Goal: Navigation & Orientation: Find specific page/section

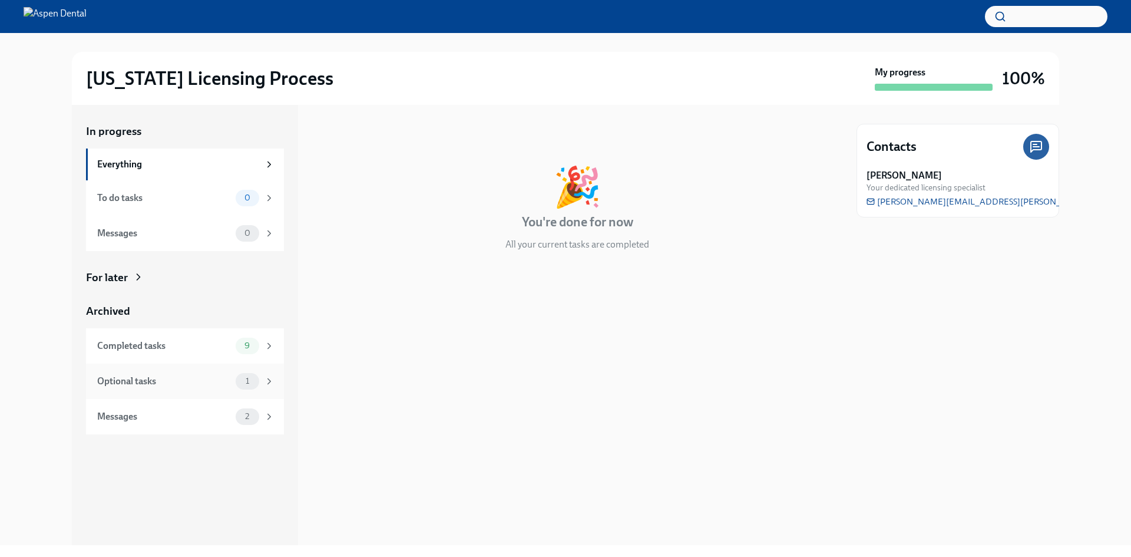
click at [136, 384] on div "Optional tasks" at bounding box center [164, 381] width 134 height 13
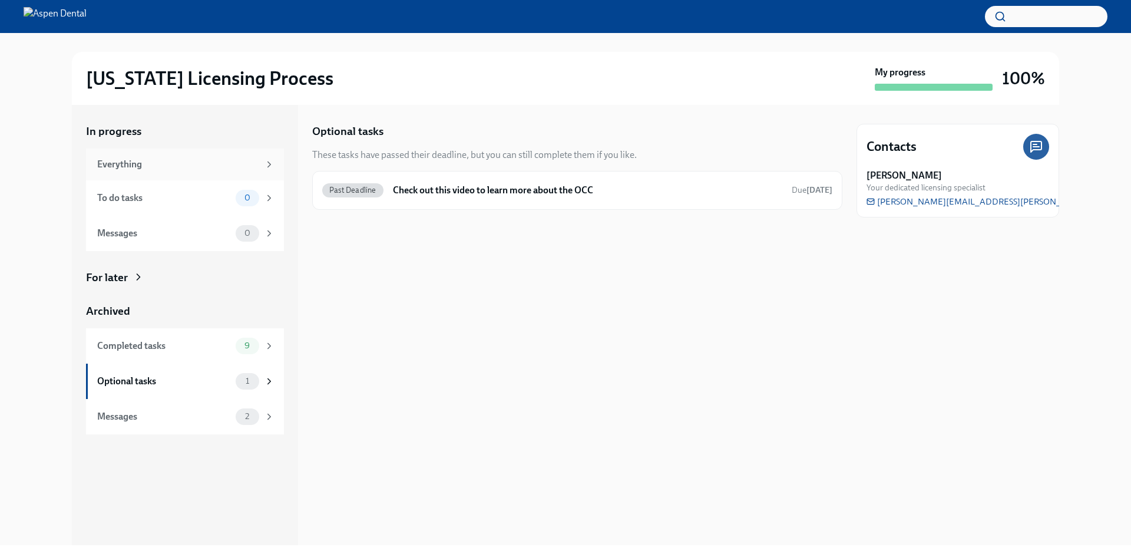
click at [153, 169] on div "Everything" at bounding box center [178, 164] width 162 height 13
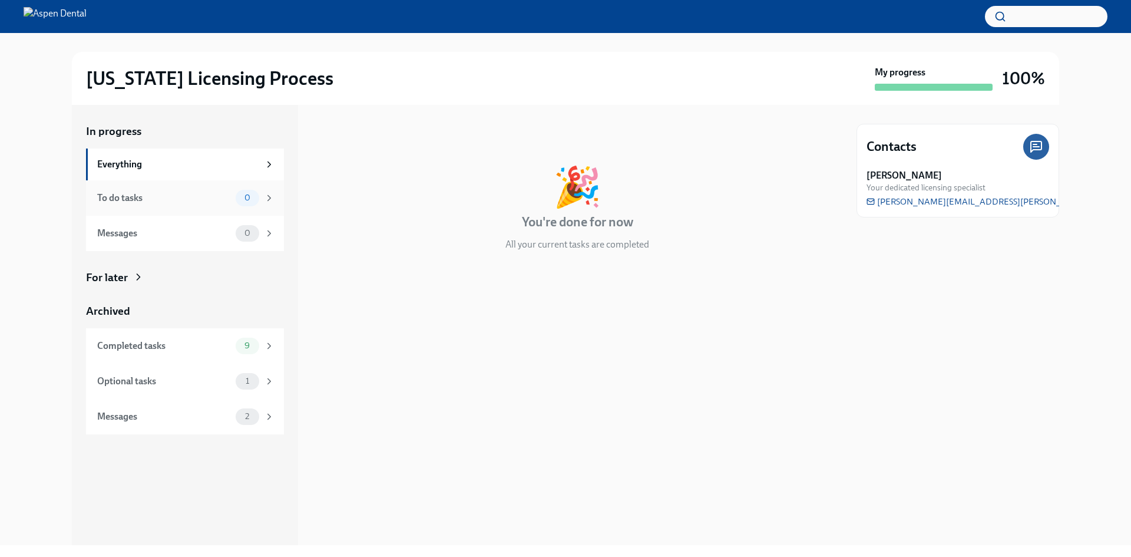
click at [184, 205] on div "To do tasks 0" at bounding box center [185, 198] width 177 height 16
click at [174, 238] on div "Messages" at bounding box center [164, 233] width 134 height 13
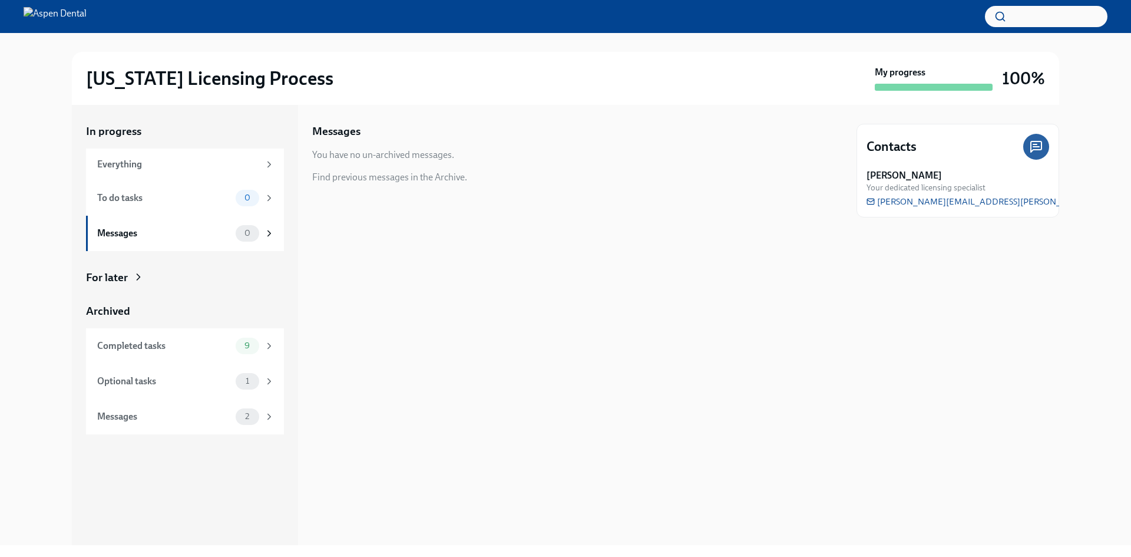
click at [124, 282] on div "For later" at bounding box center [107, 277] width 42 height 15
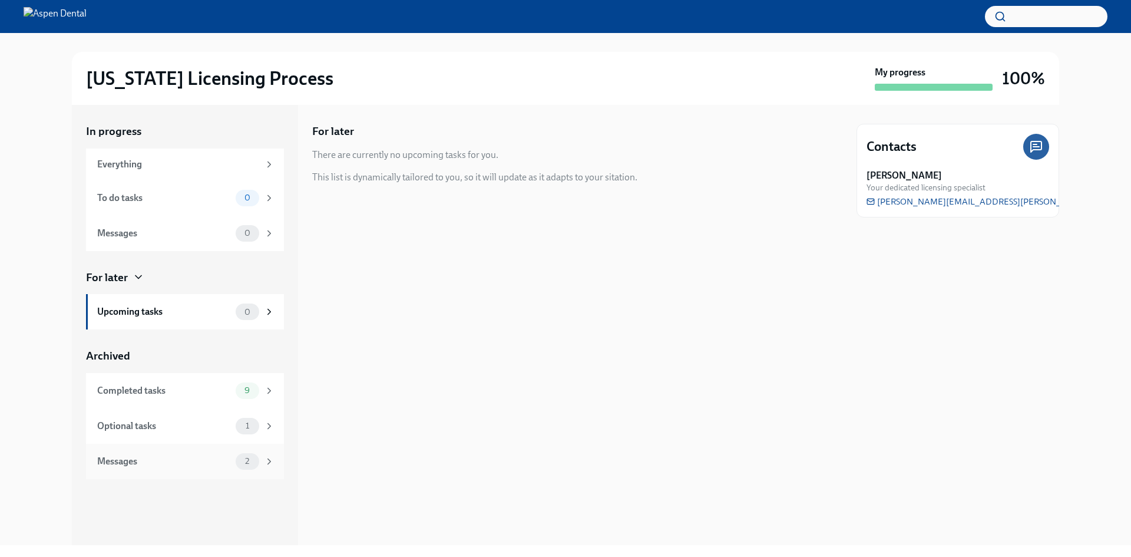
click at [179, 456] on div "Messages" at bounding box center [164, 461] width 134 height 13
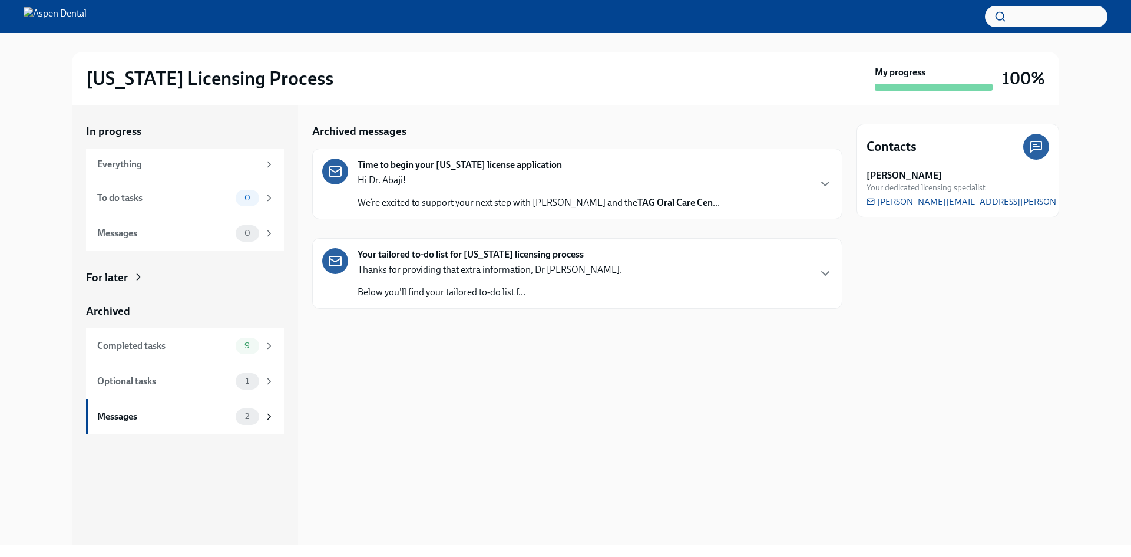
click at [746, 270] on div "Your tailored to-do list for [US_STATE] licensing process Thanks for providing …" at bounding box center [577, 273] width 510 height 51
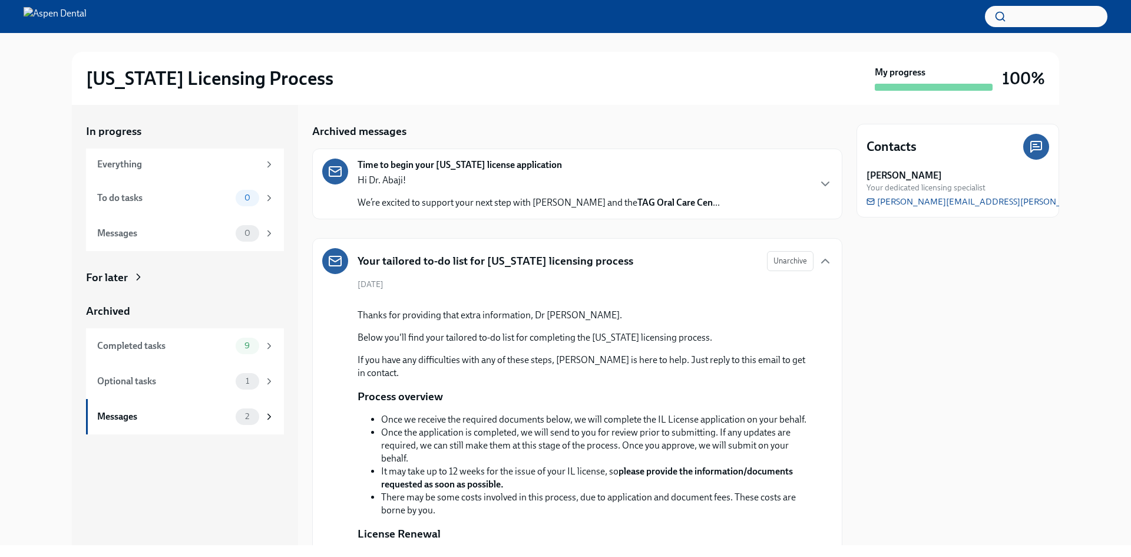
click at [531, 206] on p "We’re excited to support your next step with Aspen Dental and the TAG Oral Care…" at bounding box center [539, 202] width 362 height 13
